Goal: Information Seeking & Learning: Learn about a topic

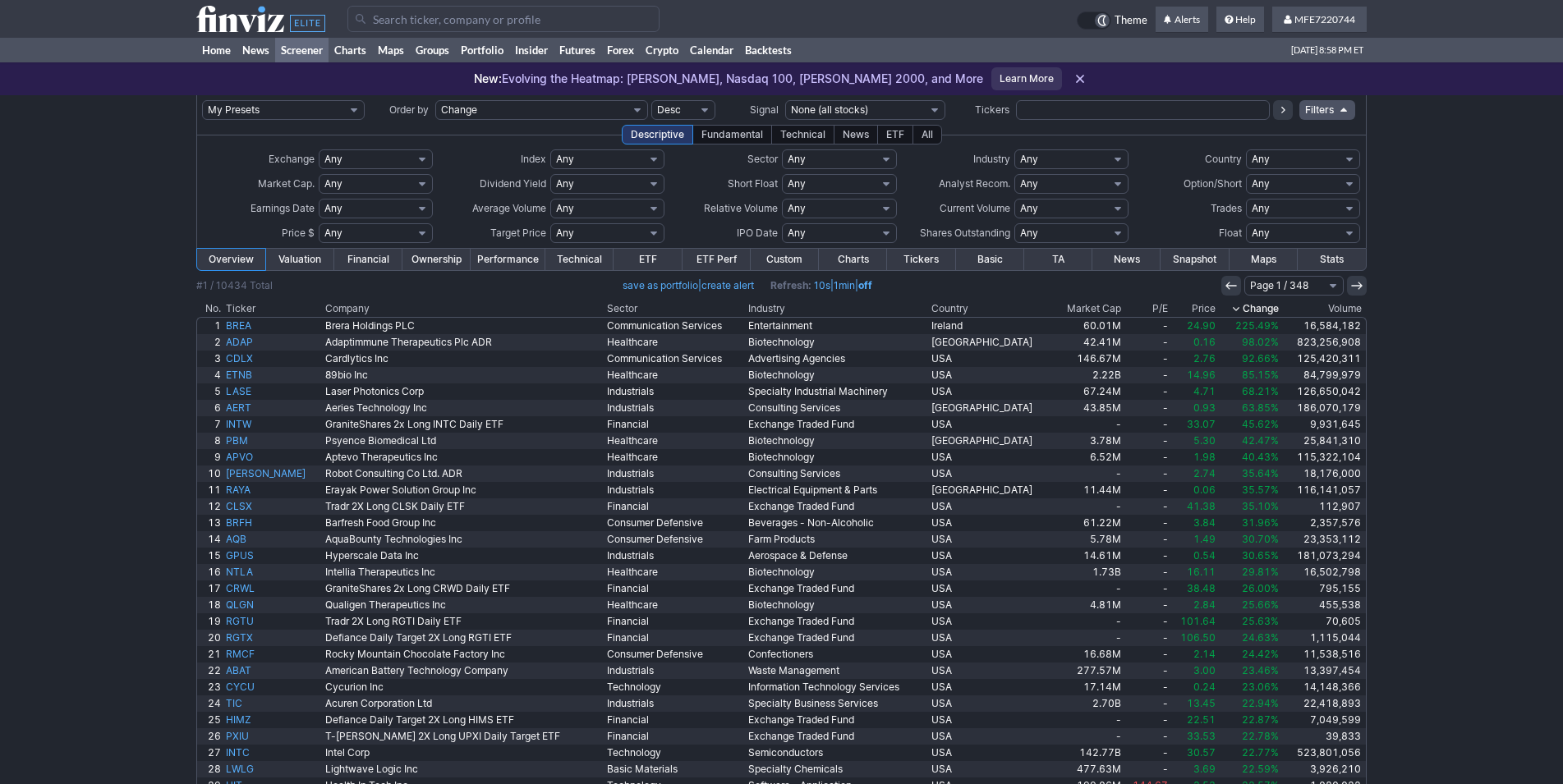
click at [408, 23] on input "Search" at bounding box center [503, 19] width 312 height 26
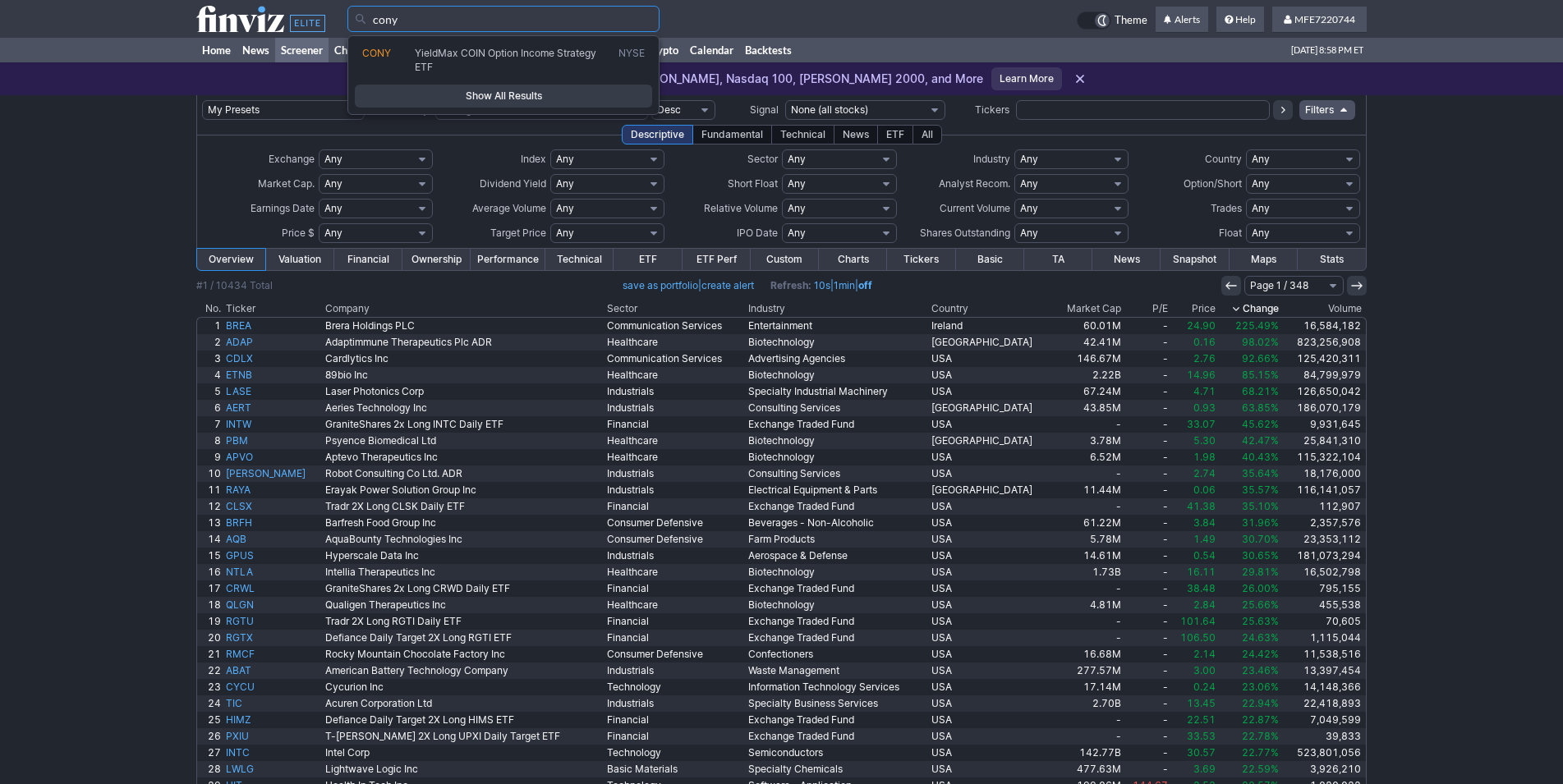
type input "cony"
type input "ulty"
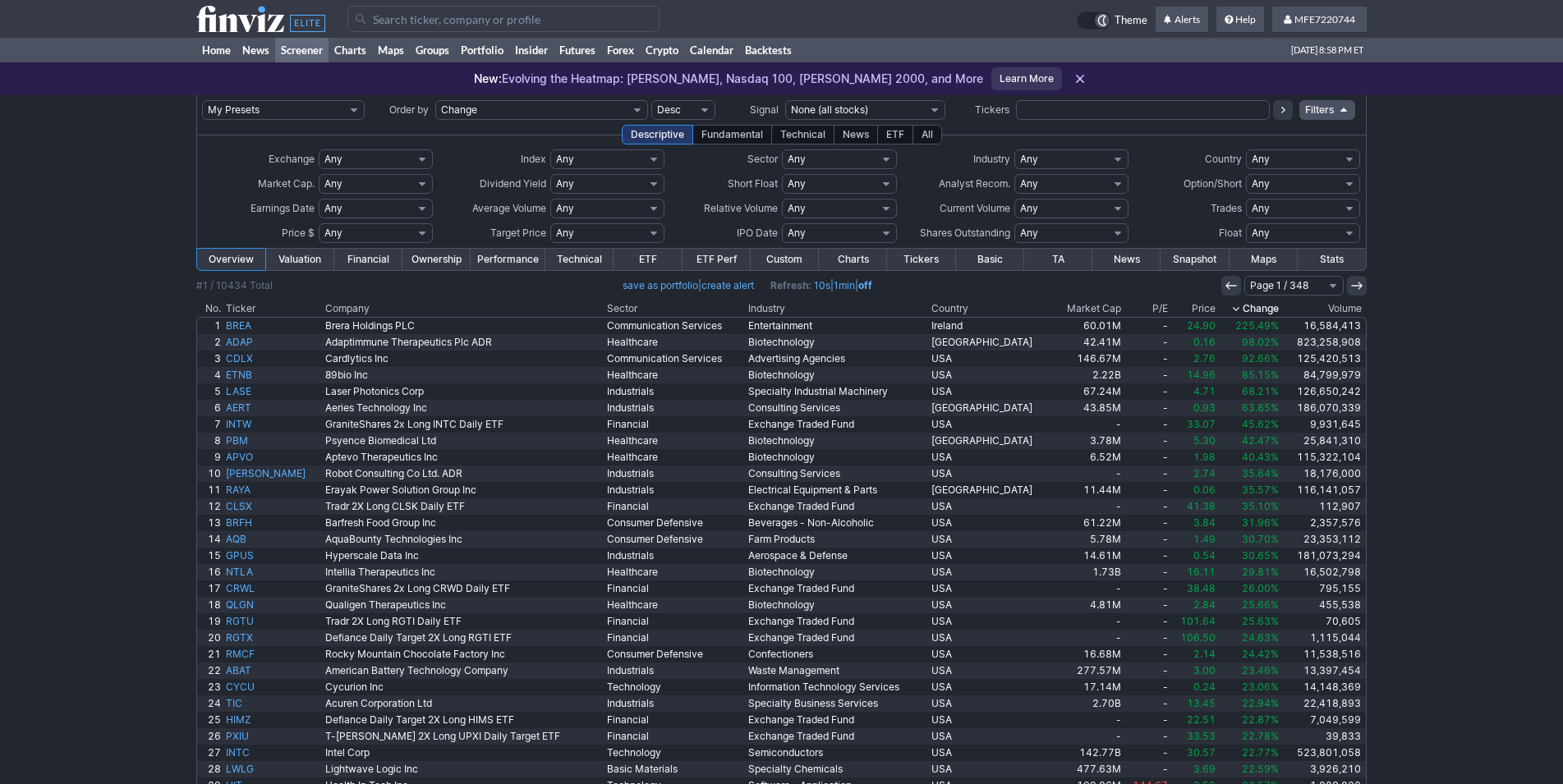
click at [465, 23] on input "Search" at bounding box center [503, 19] width 312 height 26
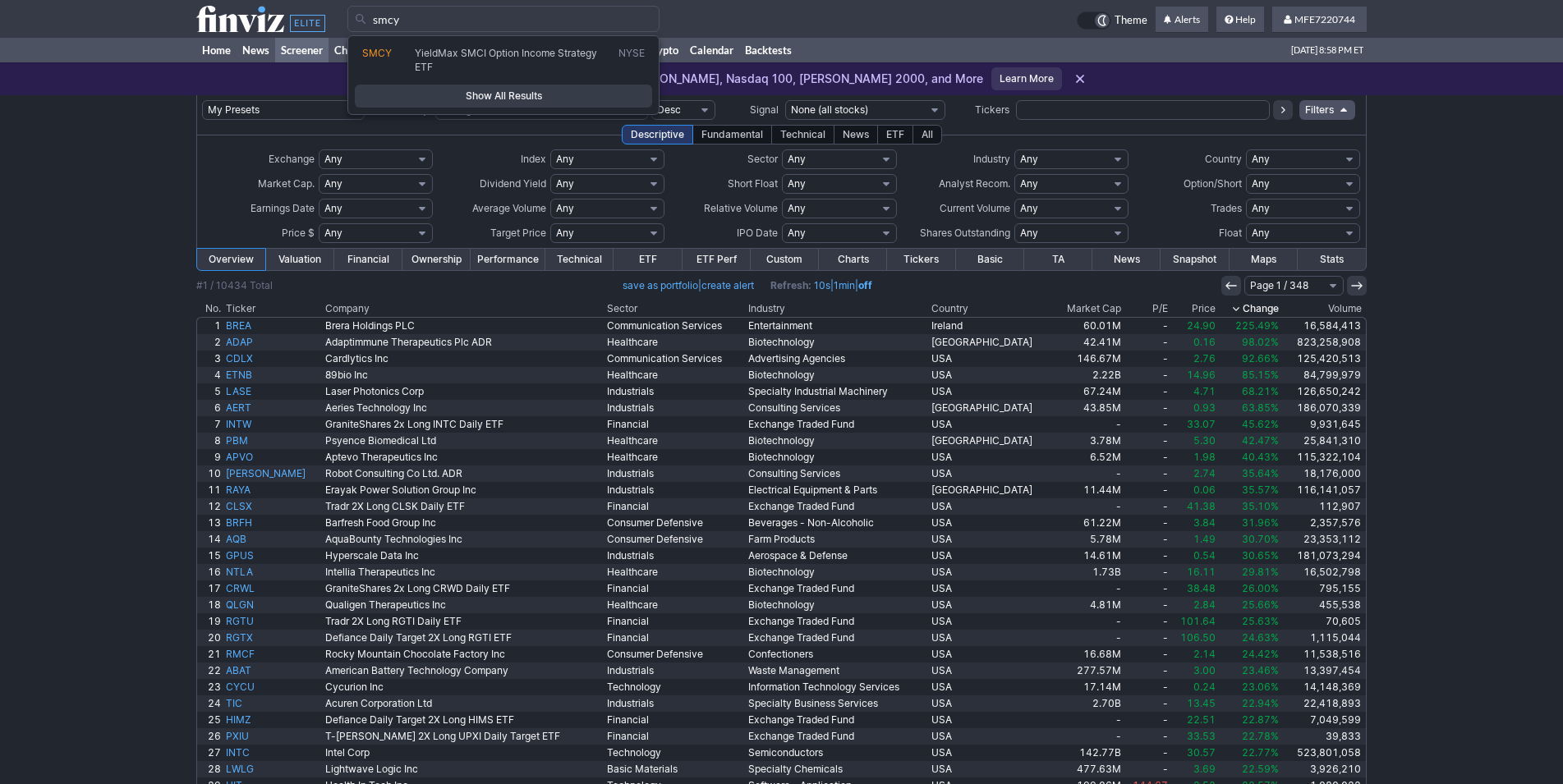
type input "smcy"
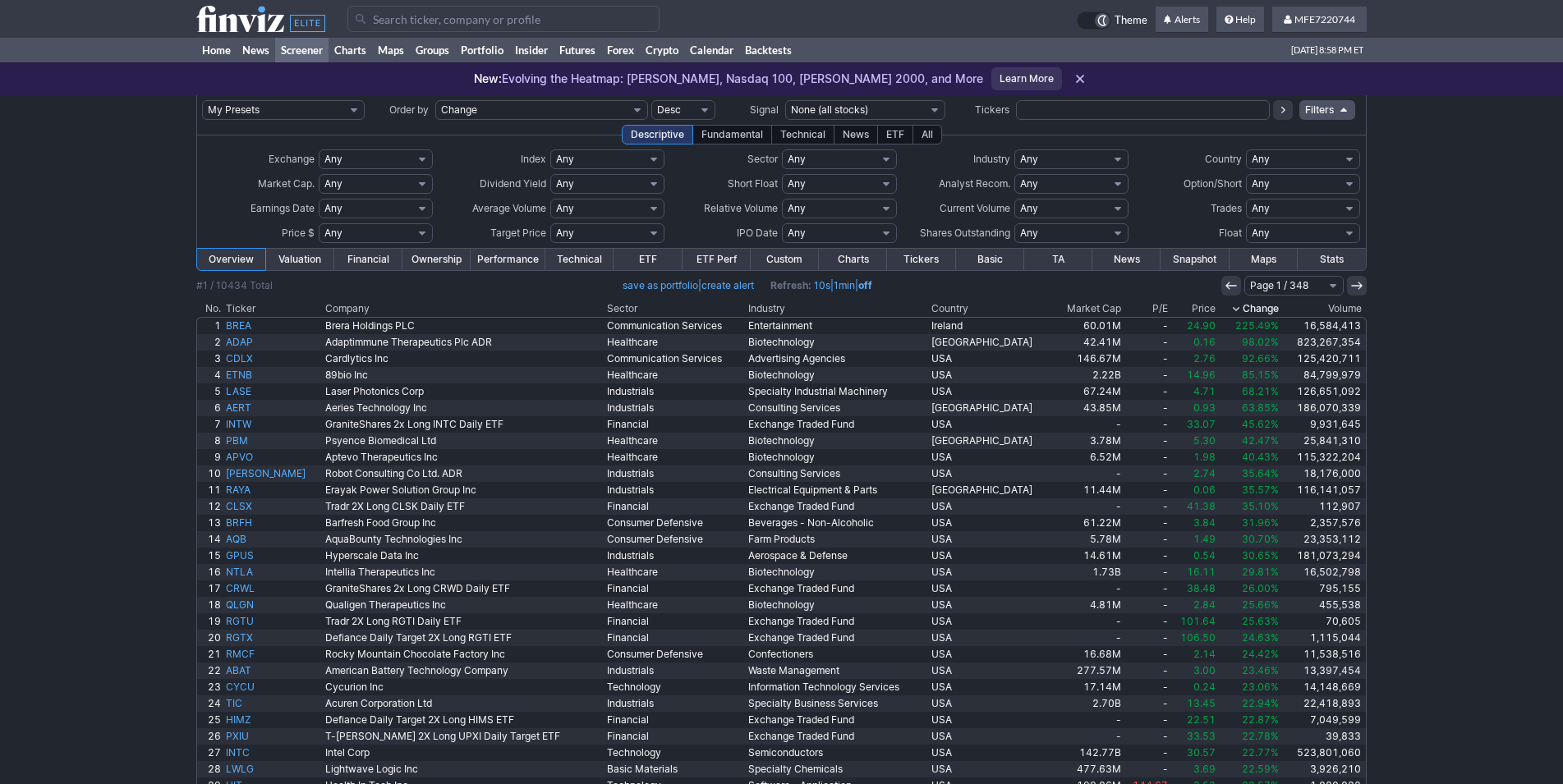
click at [636, 254] on link "ETF" at bounding box center [647, 259] width 69 height 22
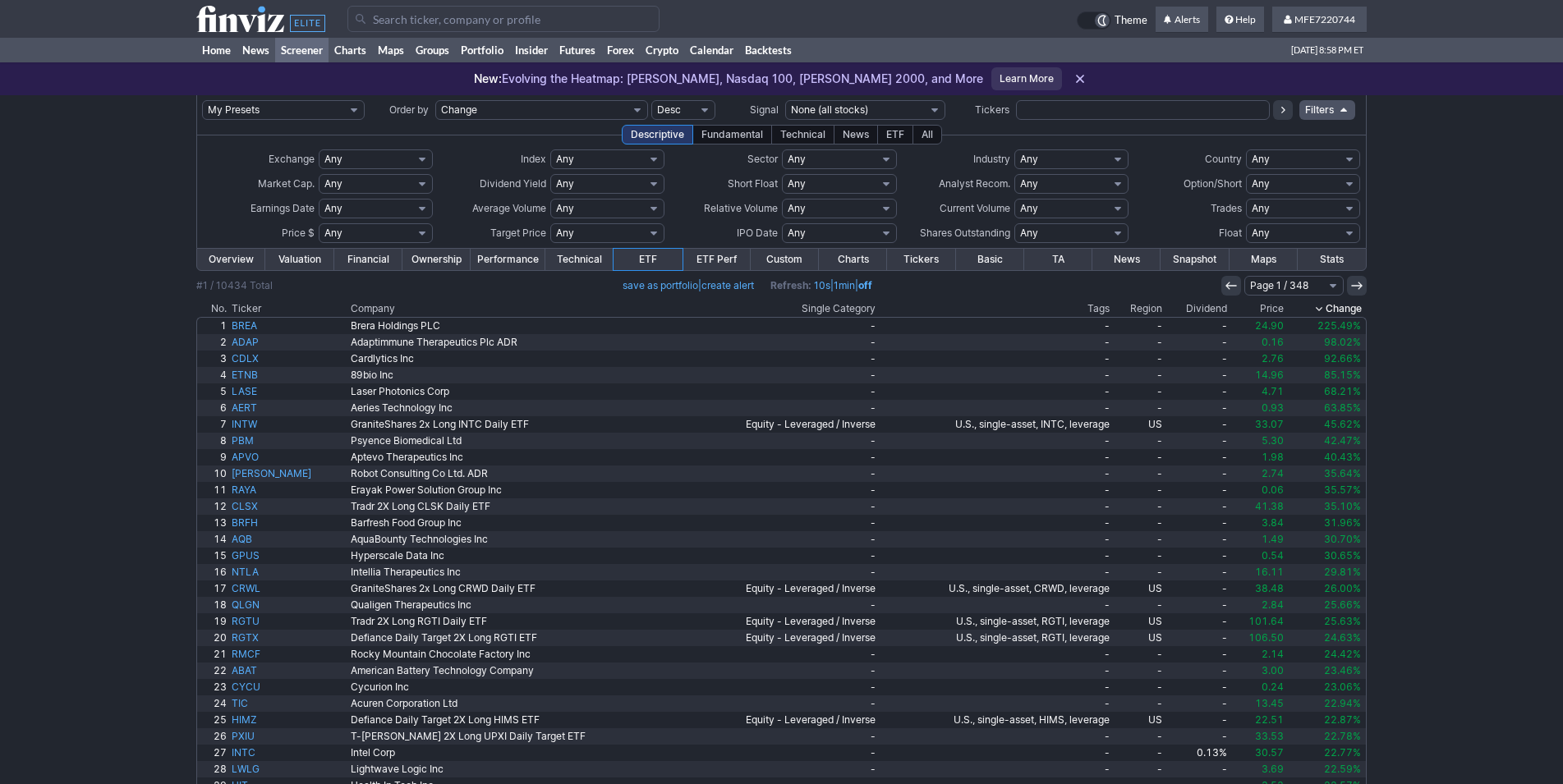
click at [1193, 305] on th "Dividend" at bounding box center [1197, 308] width 65 height 16
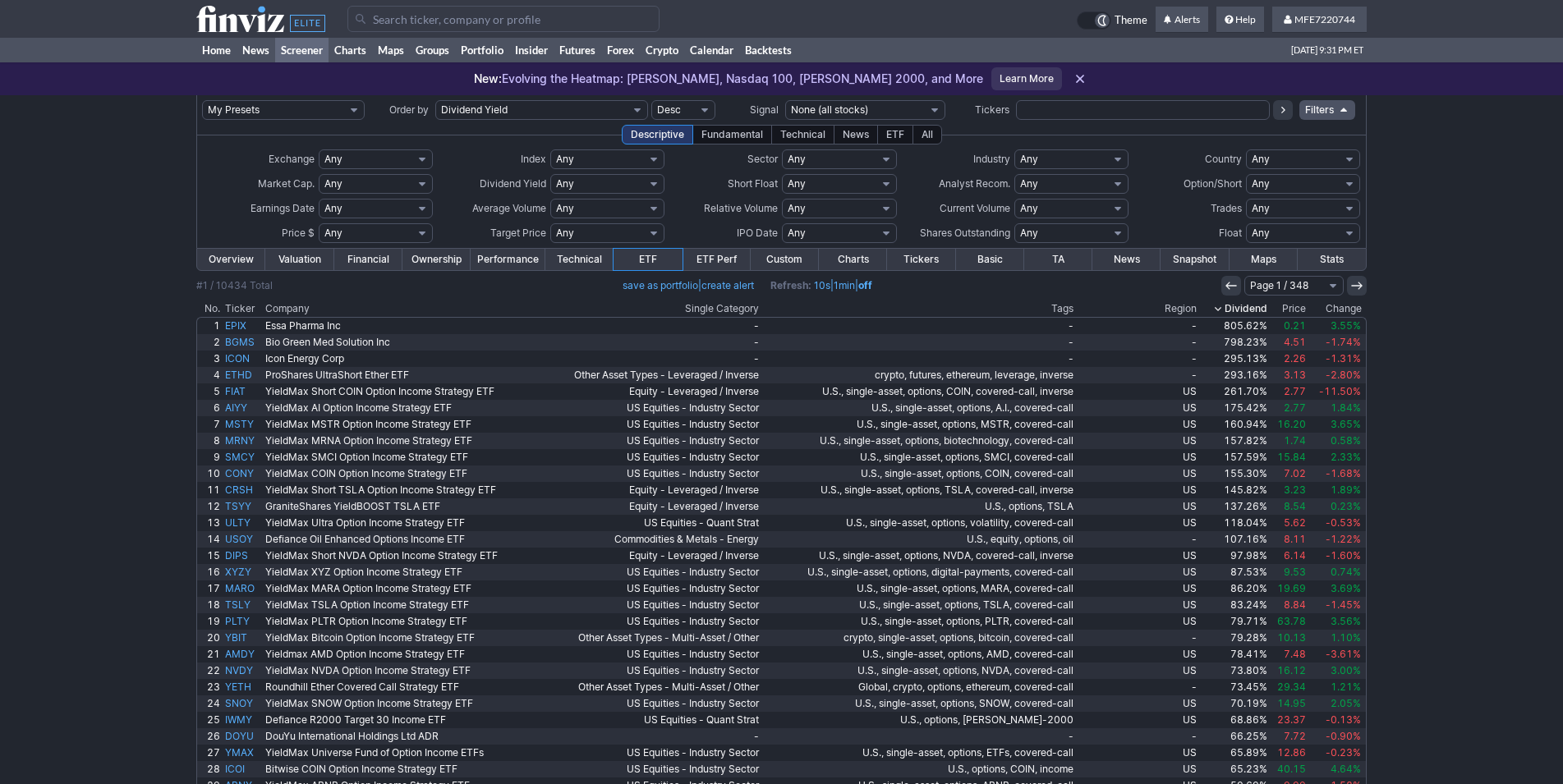
click at [506, 18] on input "Search" at bounding box center [503, 19] width 312 height 26
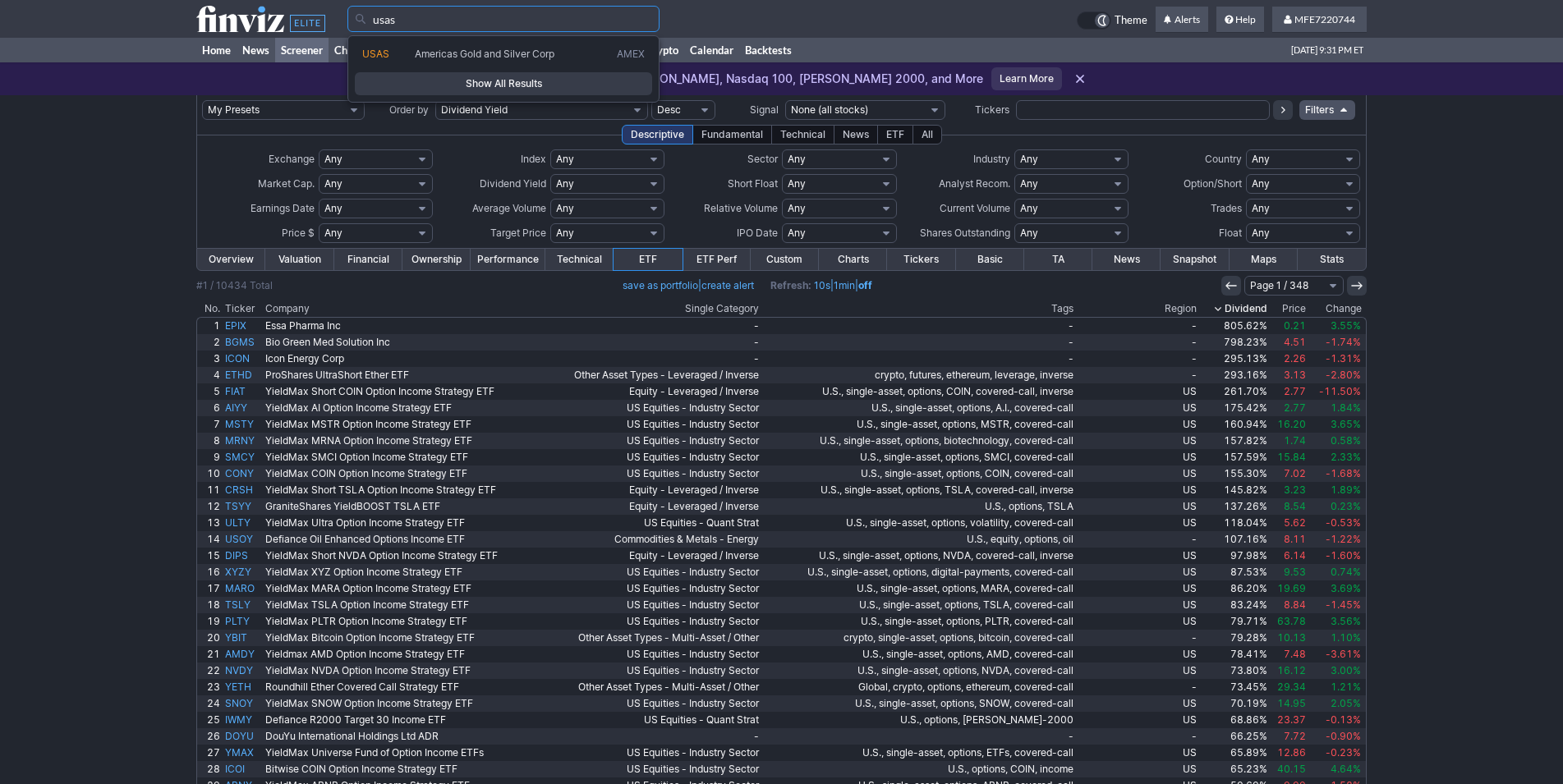
type input "usas"
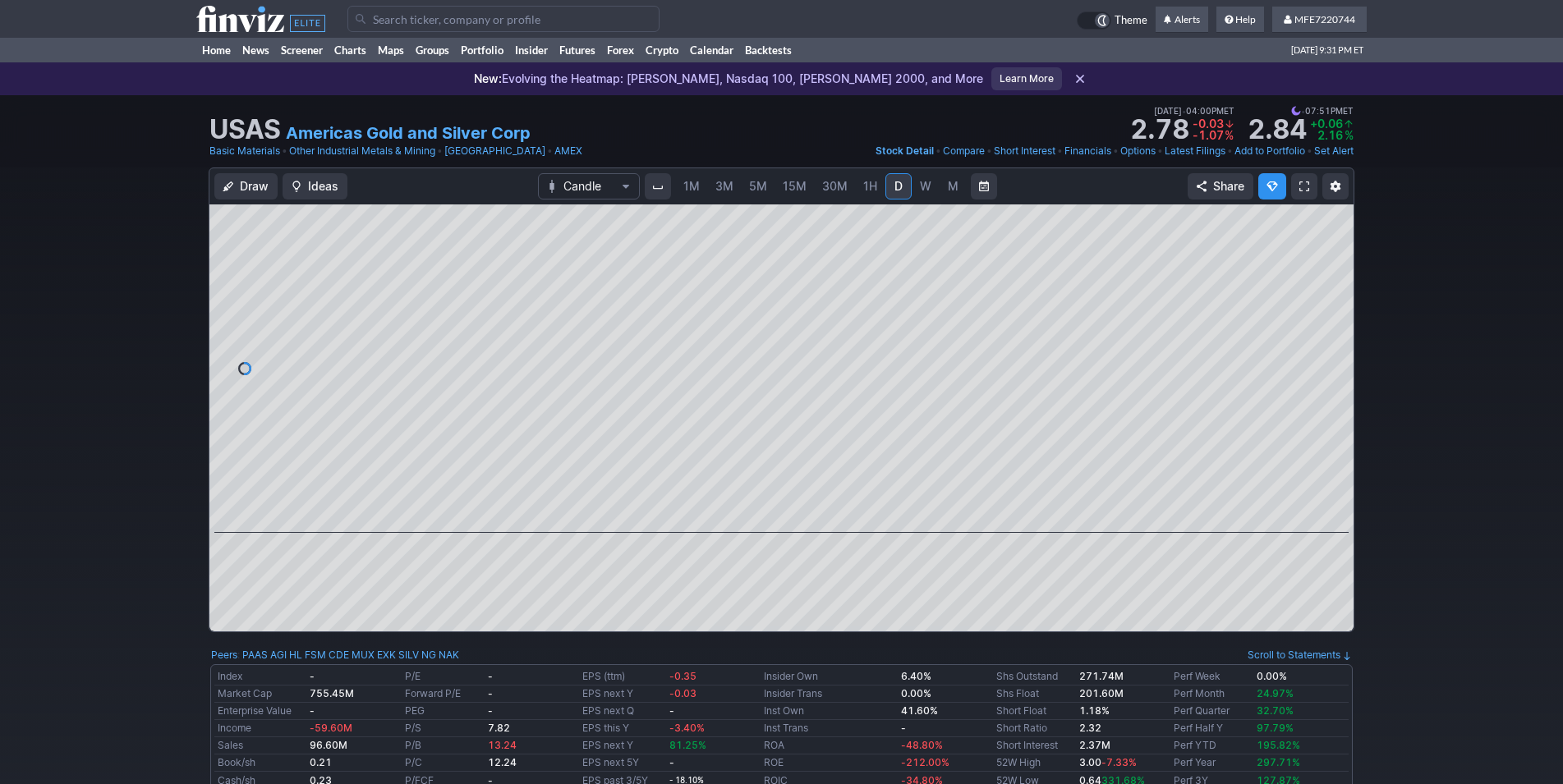
click at [921, 192] on span "W" at bounding box center [925, 186] width 11 height 14
click at [948, 188] on span "M" at bounding box center [952, 186] width 10 height 14
